Goal: Task Accomplishment & Management: Manage account settings

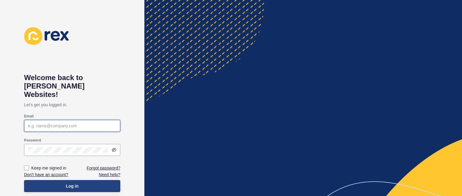
type input "[PERSON_NAME][EMAIL_ADDRESS][DOMAIN_NAME]"
click at [50, 180] on button "Log in" at bounding box center [72, 186] width 96 height 12
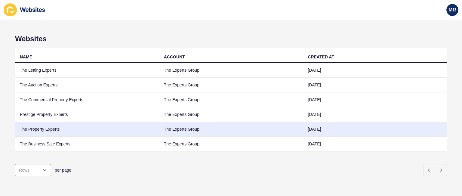
click at [39, 127] on td "The Property Experts" at bounding box center [87, 129] width 144 height 15
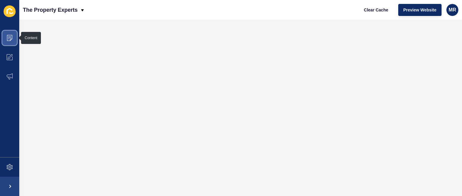
click at [6, 41] on span at bounding box center [9, 37] width 19 height 19
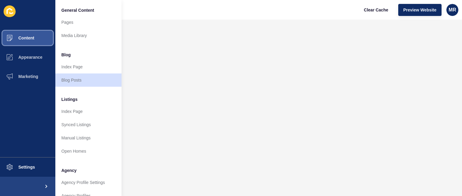
scroll to position [161, 0]
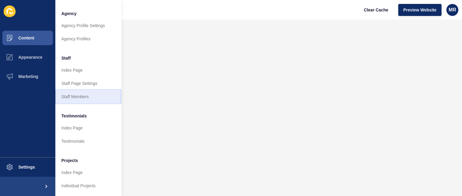
click at [95, 92] on link "Staff Members" at bounding box center [88, 96] width 66 height 13
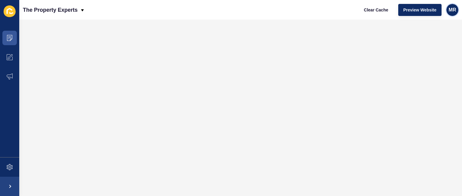
click at [455, 8] on span "MR" at bounding box center [453, 10] width 8 height 6
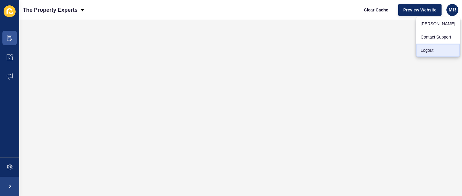
click at [432, 51] on link "Logout" at bounding box center [438, 50] width 44 height 13
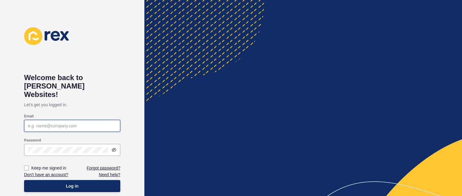
type input "[PERSON_NAME][EMAIL_ADDRESS][DOMAIN_NAME]"
